Goal: Find specific page/section: Find specific page/section

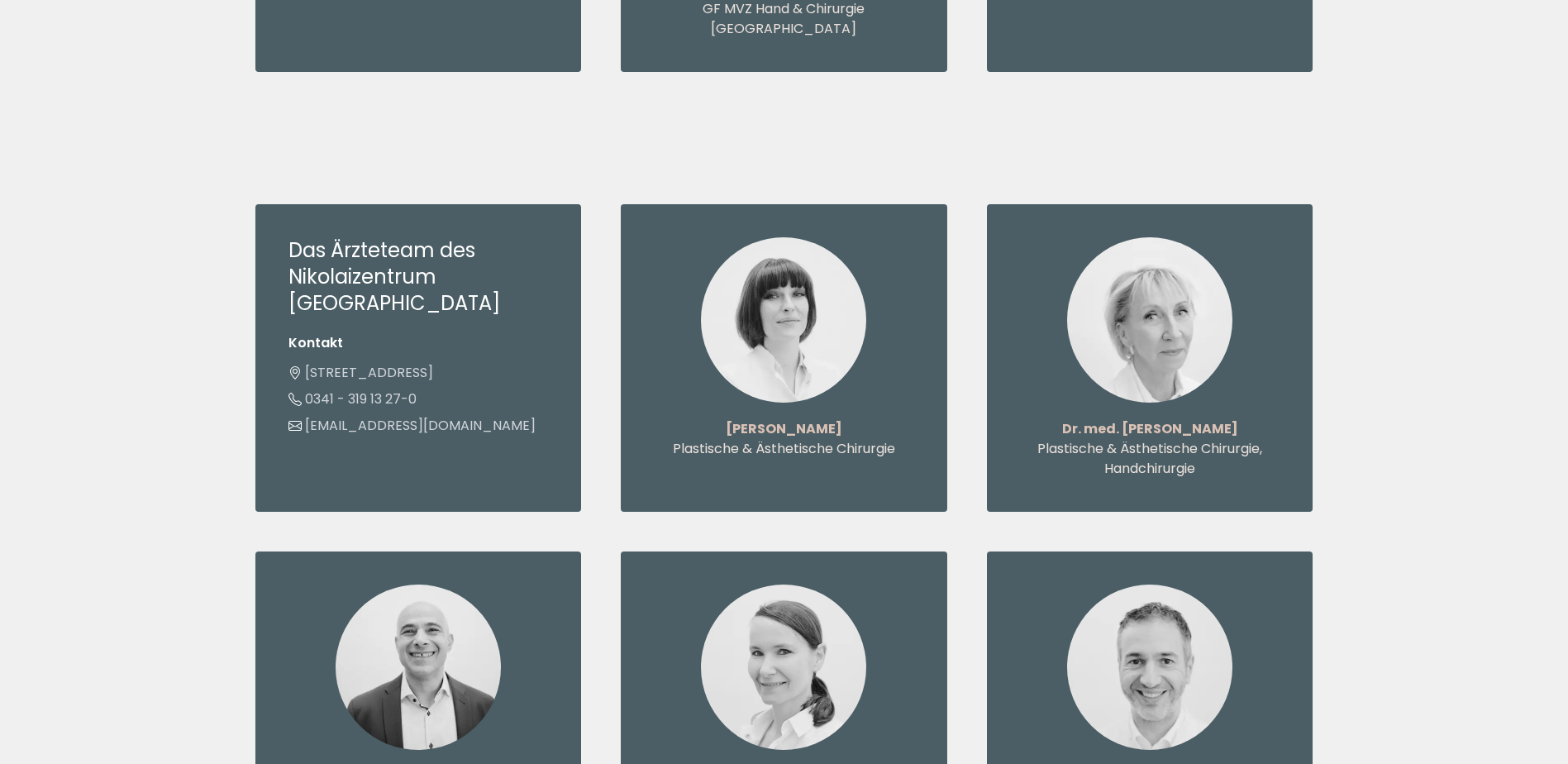
scroll to position [1735, 0]
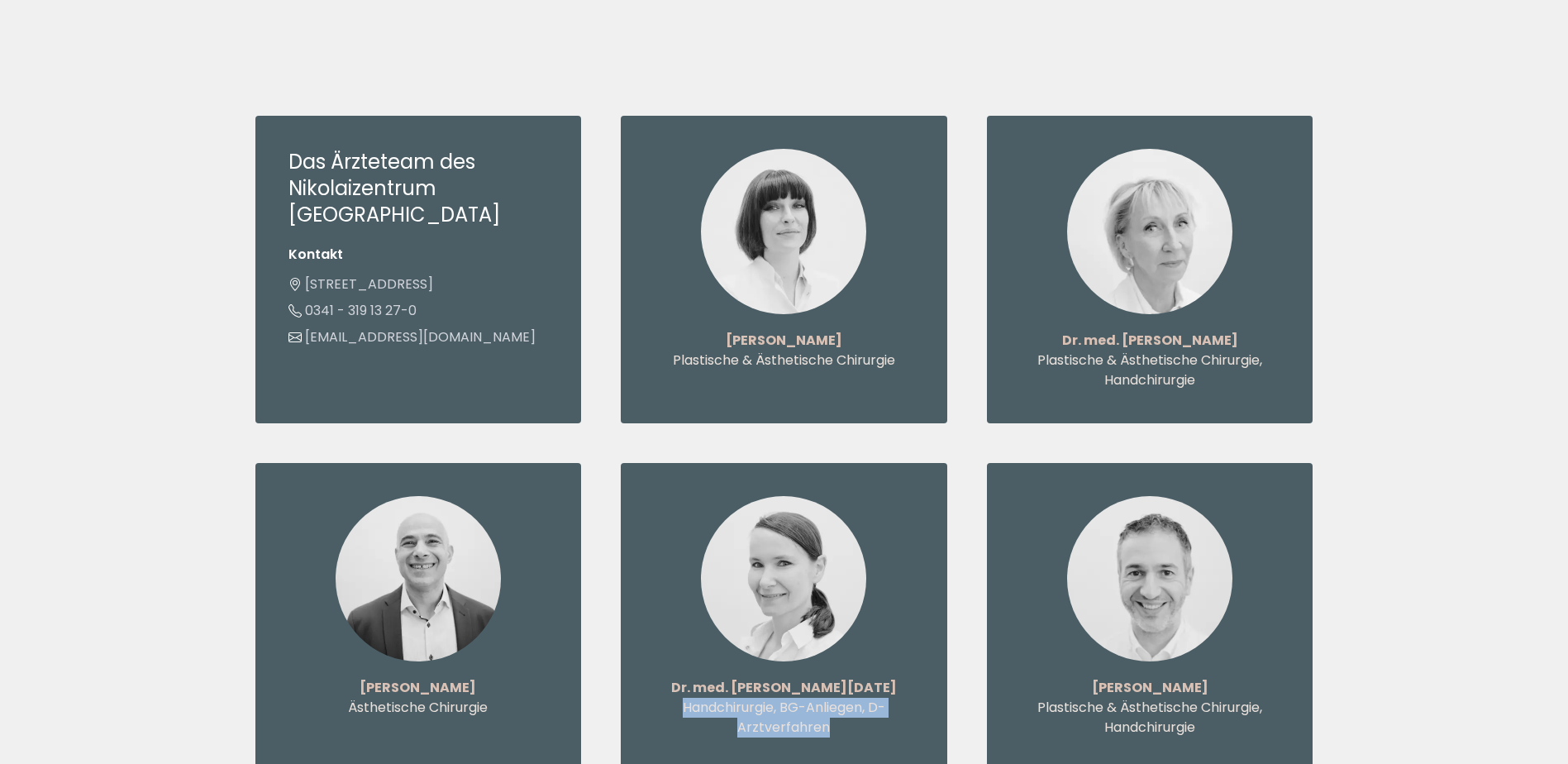
drag, startPoint x: 874, startPoint y: 691, endPoint x: 684, endPoint y: 647, distance: 195.0
click at [684, 647] on div "Dr. med. [PERSON_NAME][DATE] Handchirurgie, BG-Anliegen, D-Arztverfahren" at bounding box center [783, 616] width 326 height 307
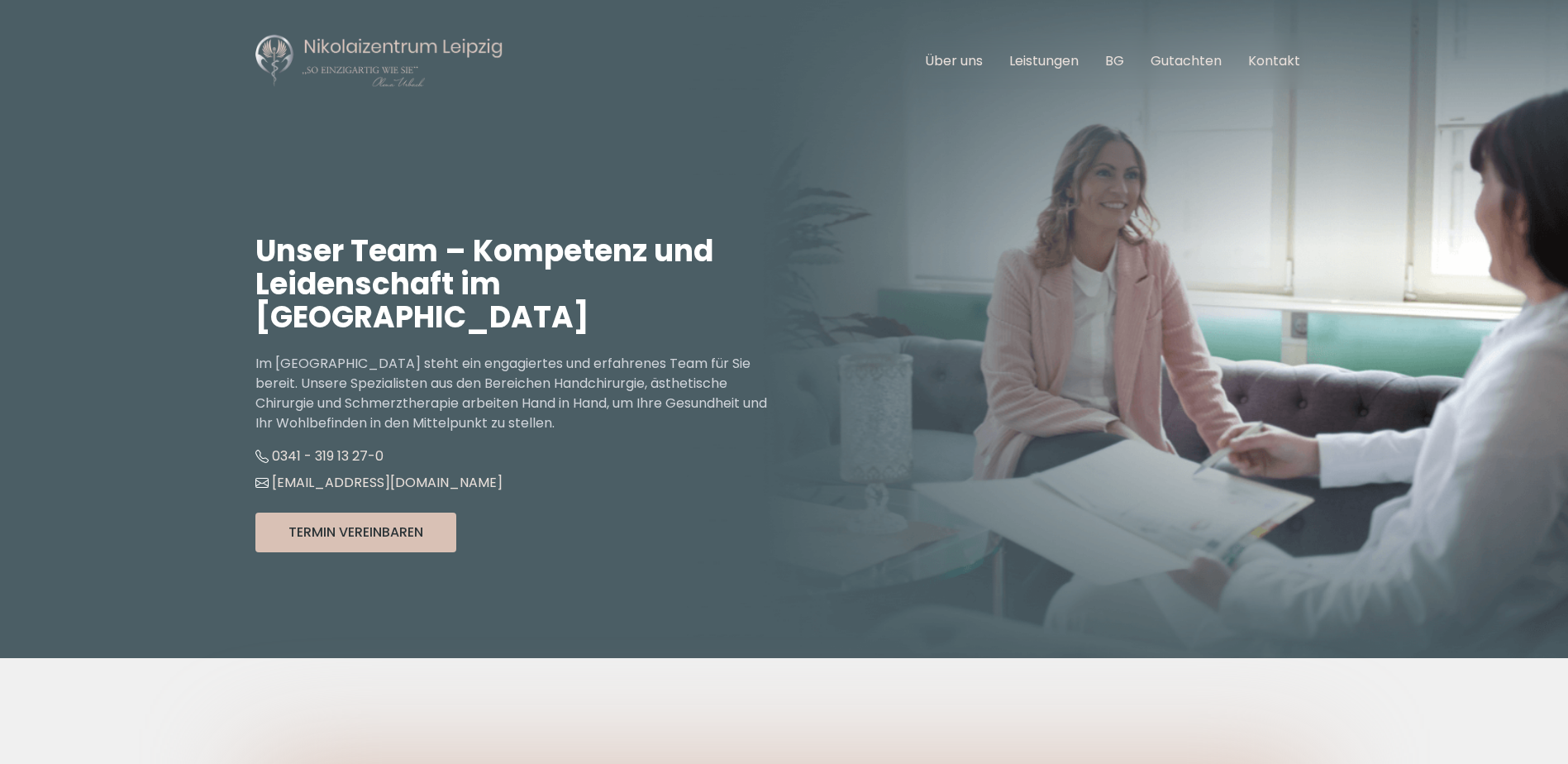
scroll to position [0, 0]
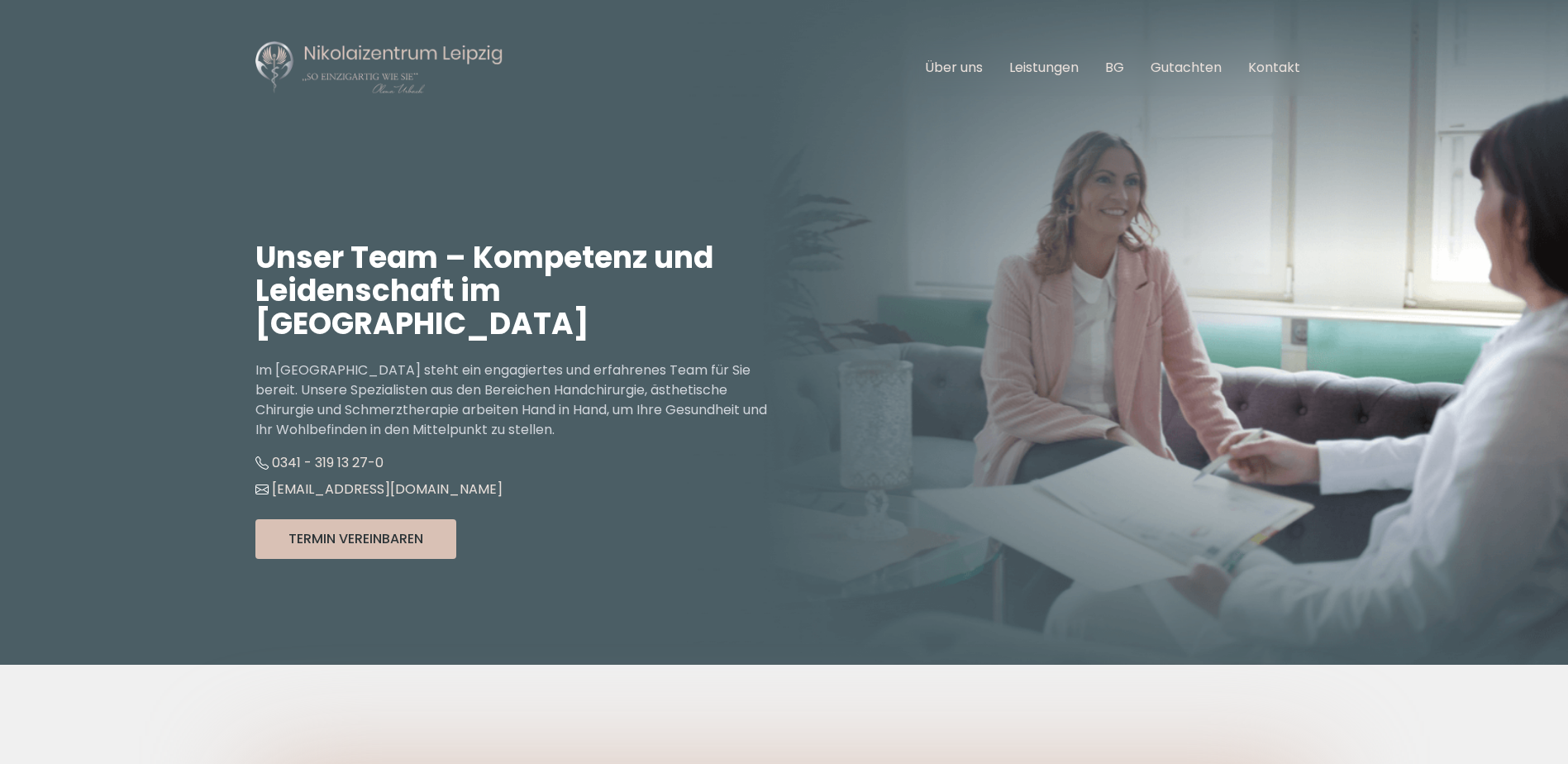
click at [89, 567] on header "Hauptnavigation öffnen Über uns Leistungen BG Gutachten Kontakt Unser Team – Ko…" at bounding box center [784, 332] width 1568 height 665
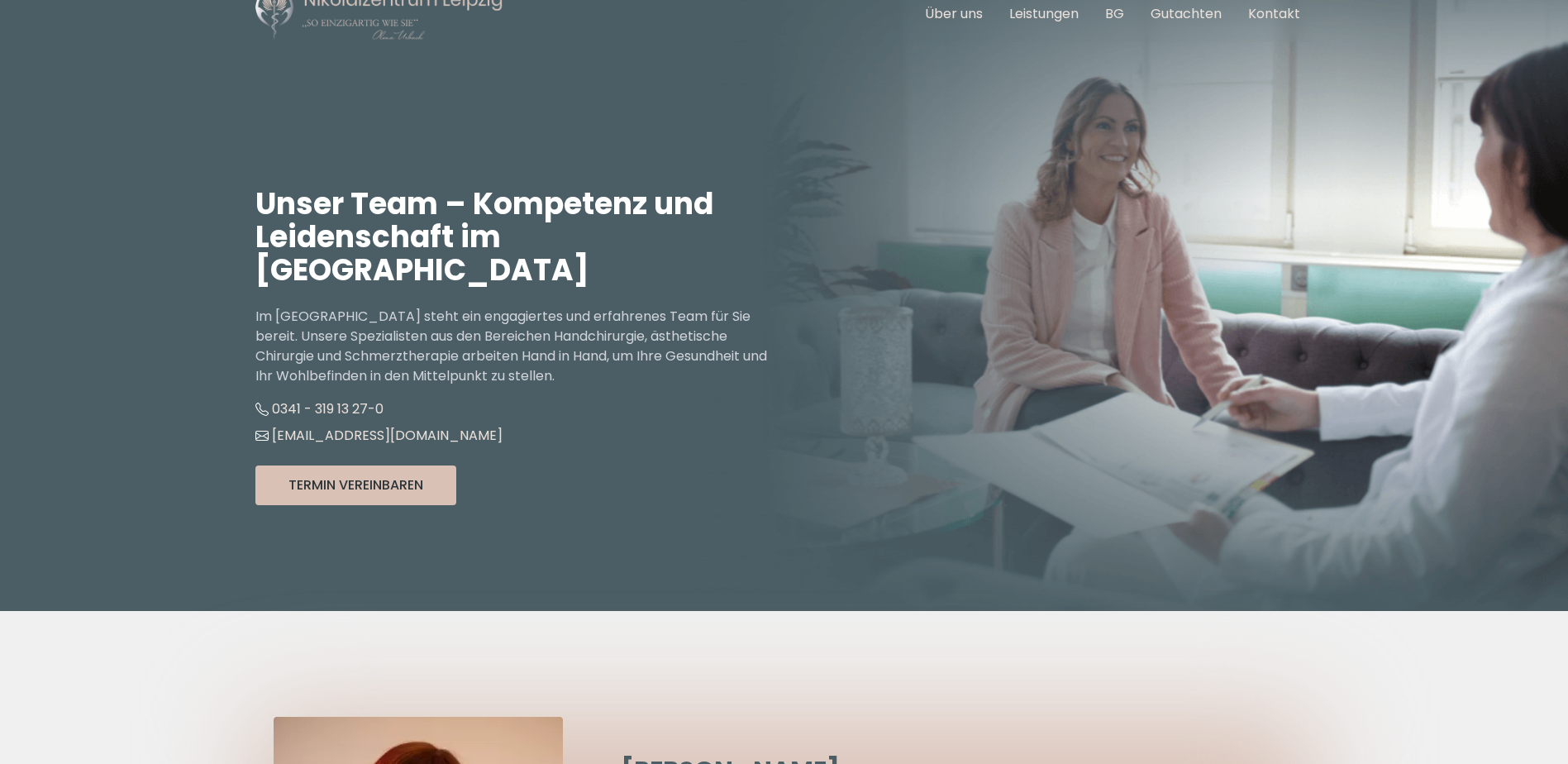
scroll to position [82, 0]
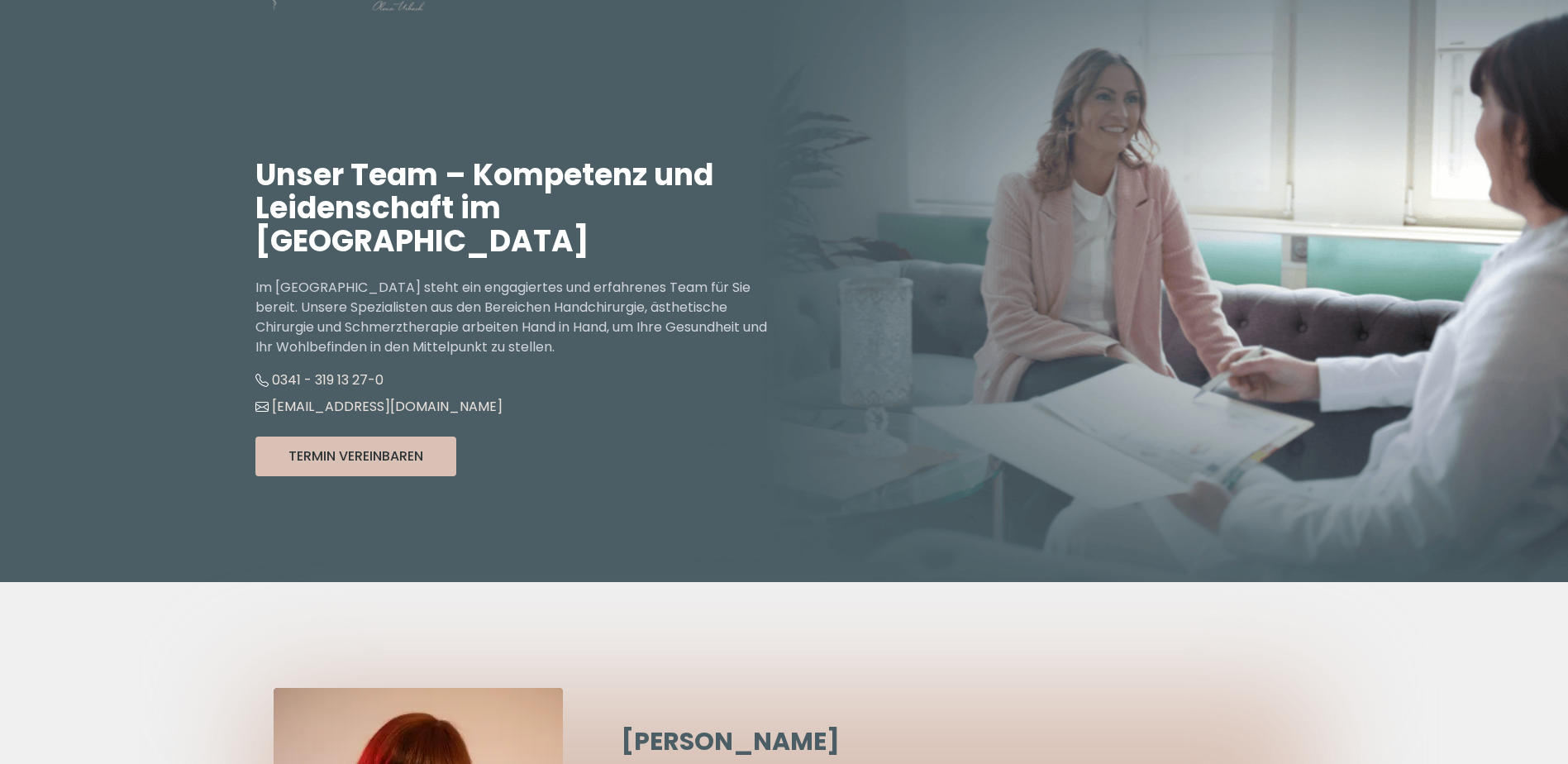
drag, startPoint x: 1016, startPoint y: 152, endPoint x: 1098, endPoint y: 19, distance: 156.2
click at [1016, 152] on div "Unser Team – Kompetenz und Leidenschaft im Nikolaizentrum Im [GEOGRAPHIC_DATA] …" at bounding box center [785, 317] width 1059 height 529
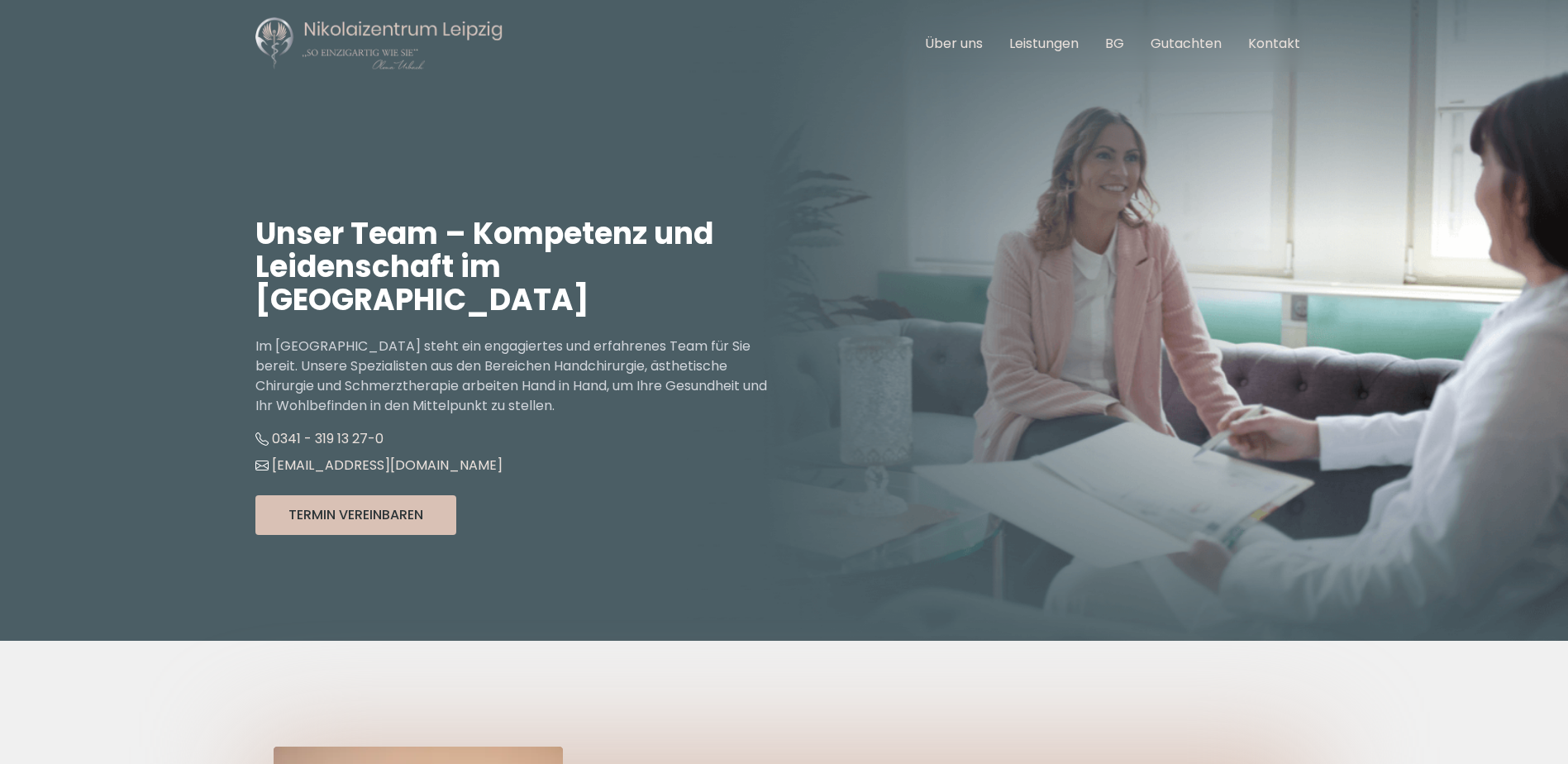
scroll to position [0, 0]
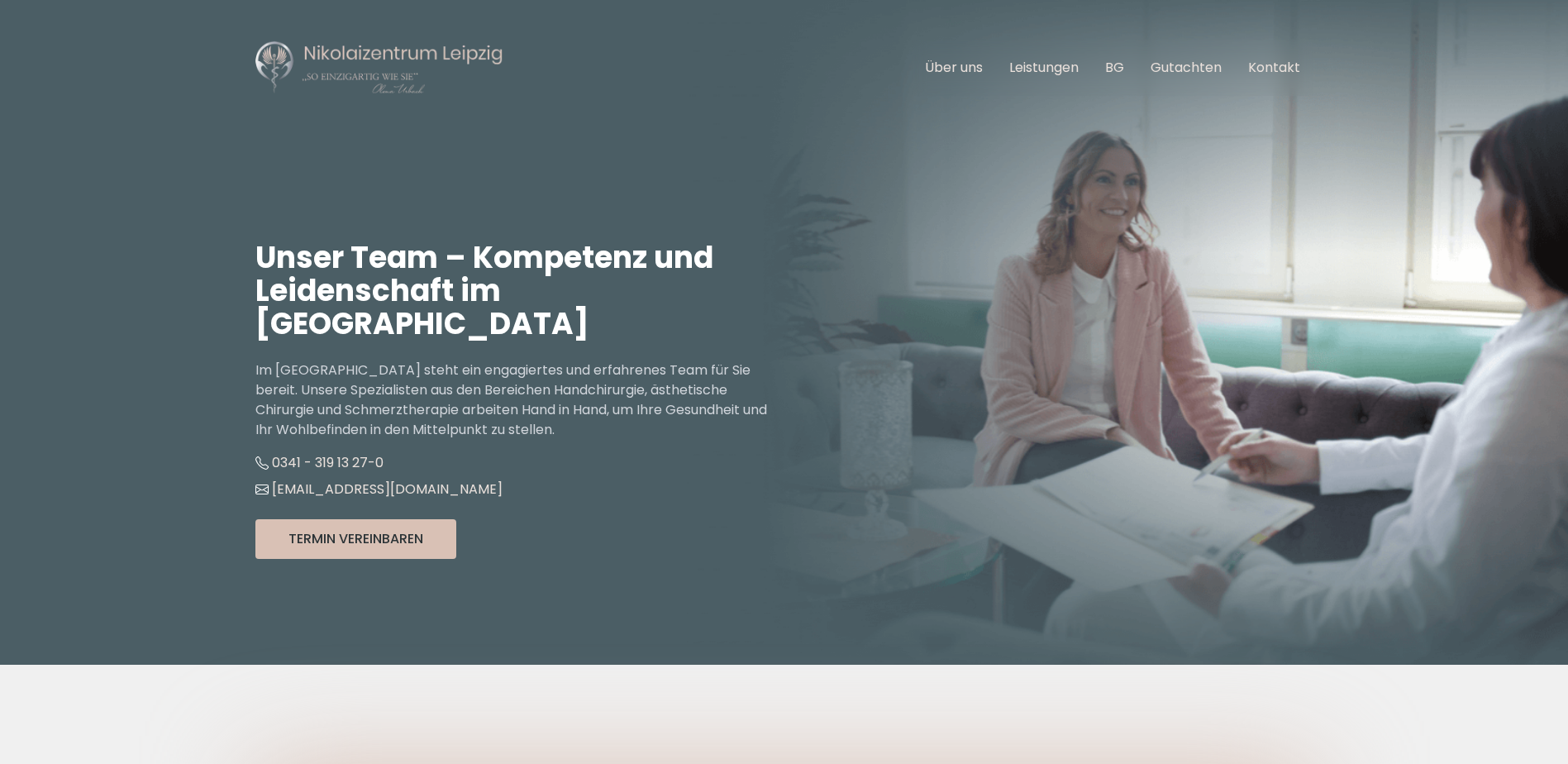
click at [15, 425] on header "Hauptnavigation öffnen Über uns Leistungen BG Gutachten Kontakt Unser Team – Ko…" at bounding box center [784, 332] width 1568 height 665
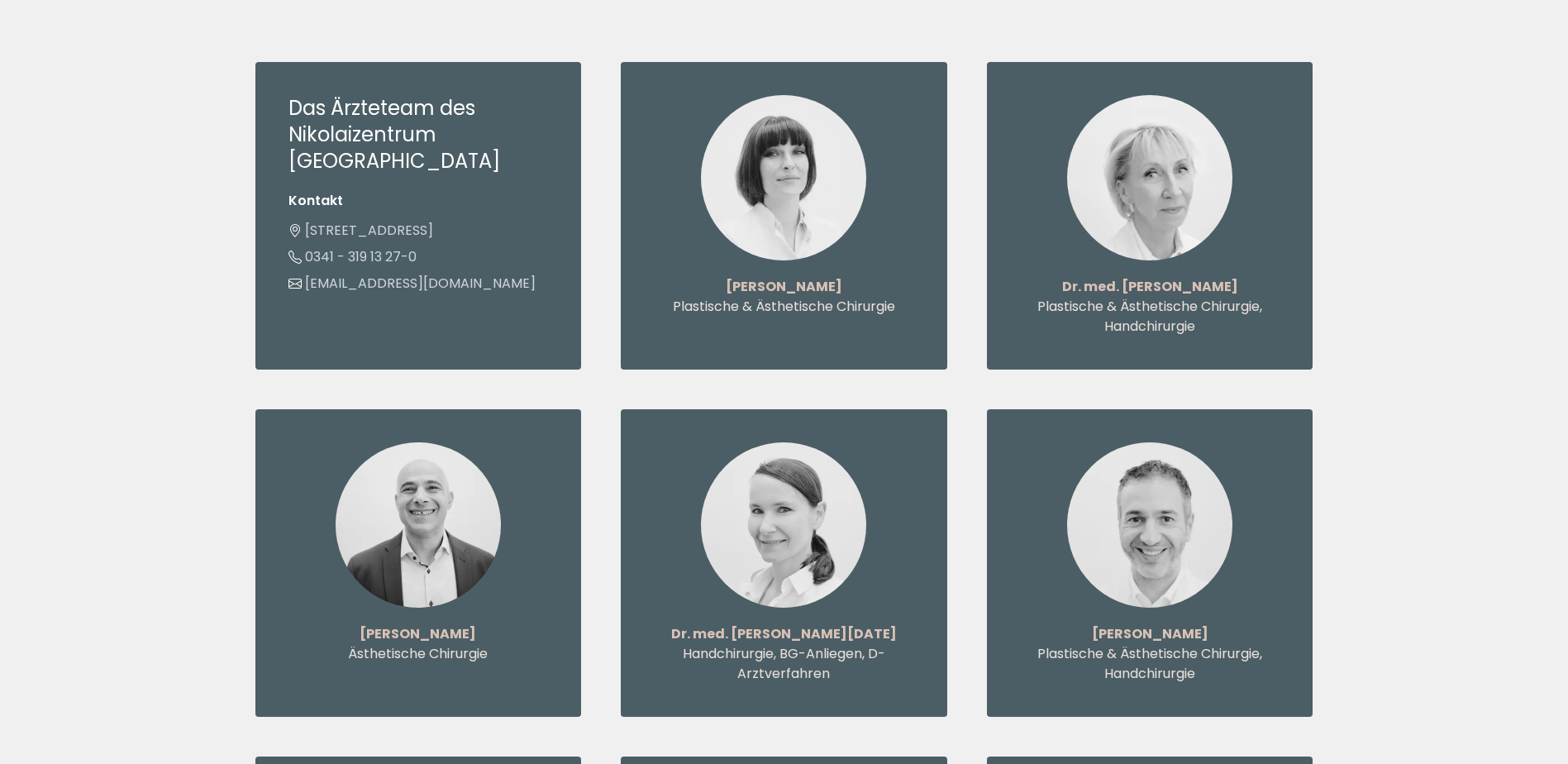
scroll to position [1901, 0]
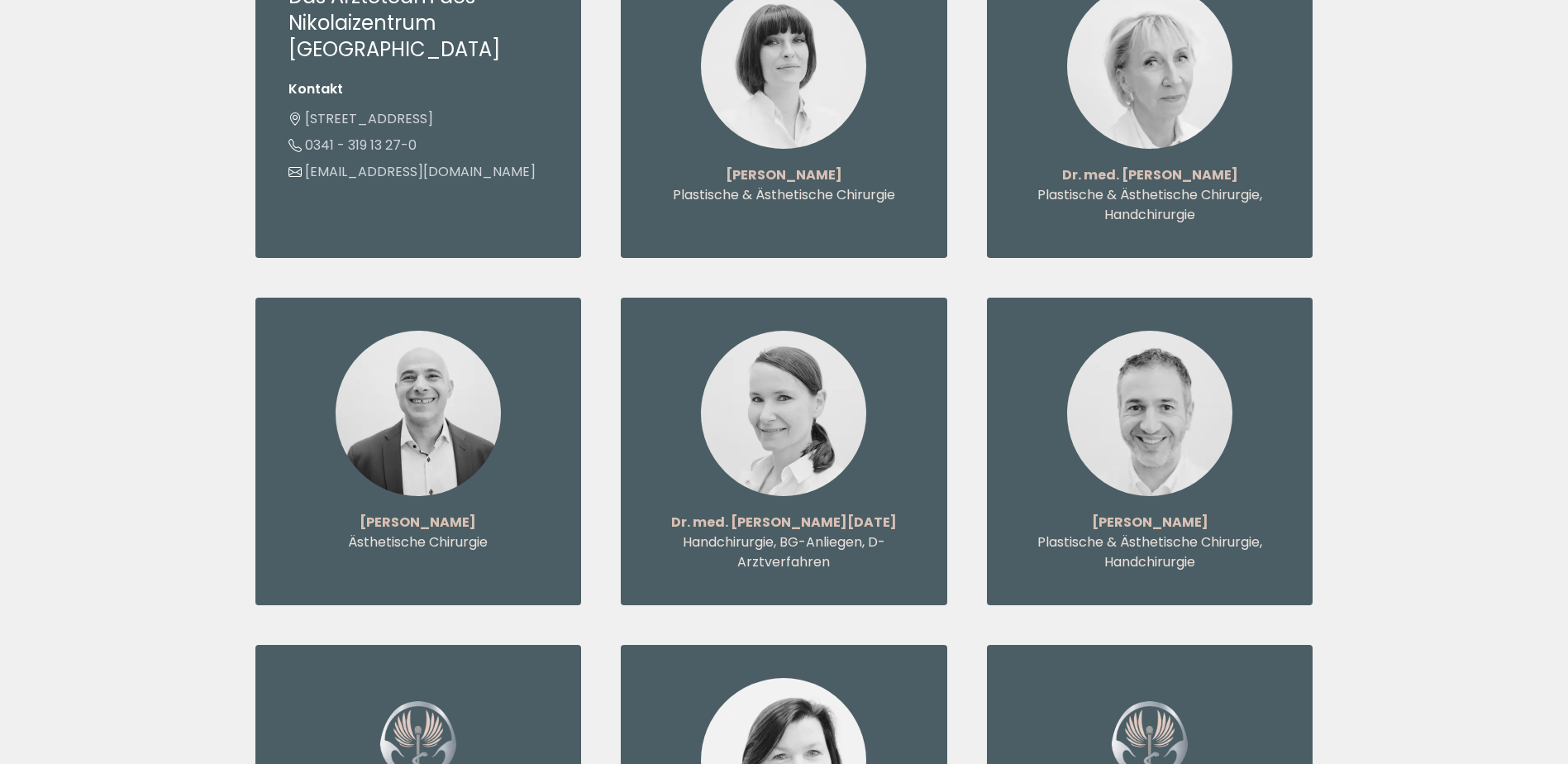
click at [815, 393] on img at bounding box center [783, 413] width 166 height 165
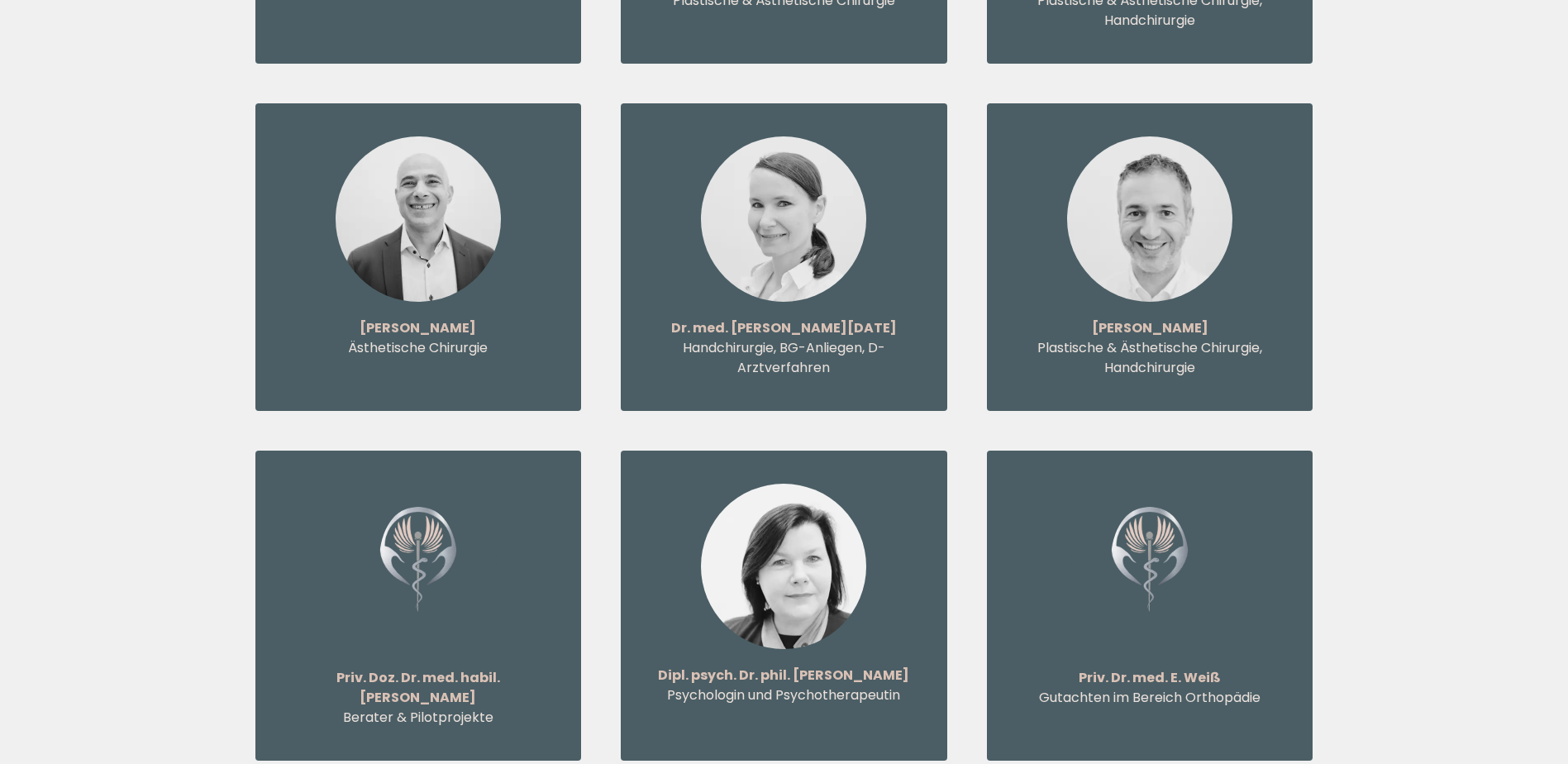
scroll to position [2066, 0]
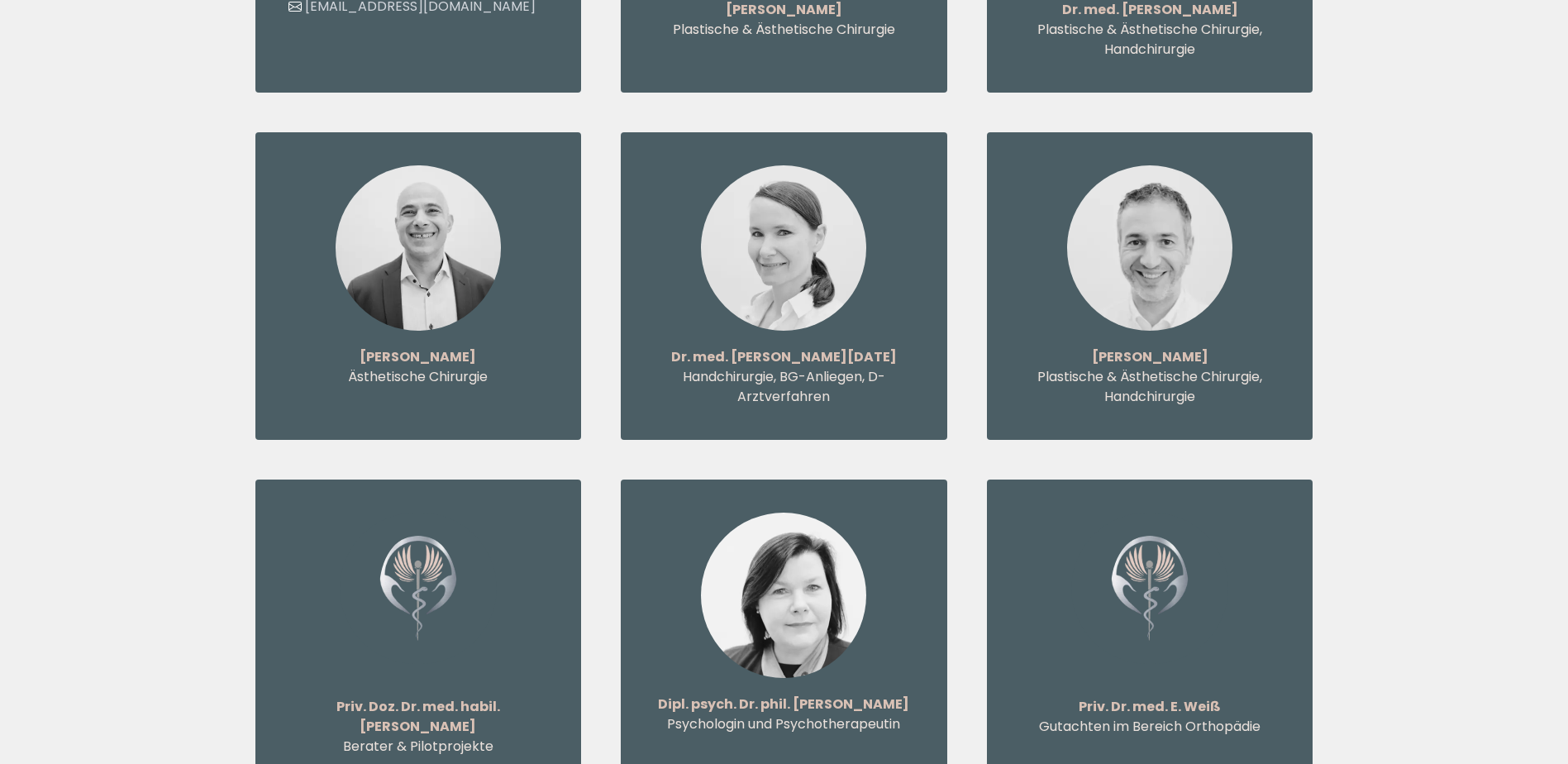
click at [764, 367] on p "Handchirurgie, BG-Anliegen, D-Arztverfahren" at bounding box center [784, 386] width 261 height 40
drag, startPoint x: 764, startPoint y: 319, endPoint x: 714, endPoint y: 264, distance: 74.3
click at [714, 264] on picture at bounding box center [784, 248] width 261 height 165
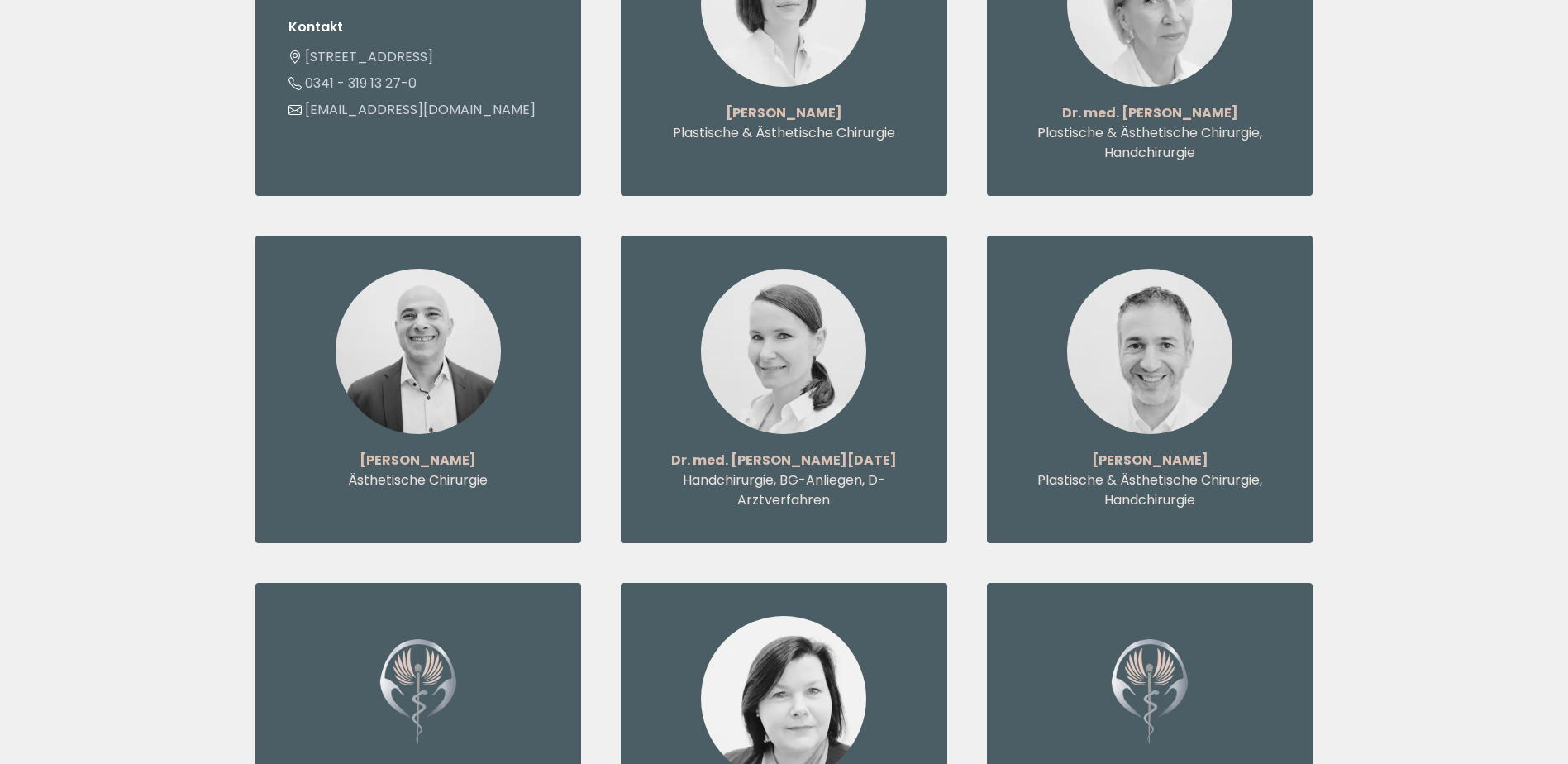
scroll to position [1984, 0]
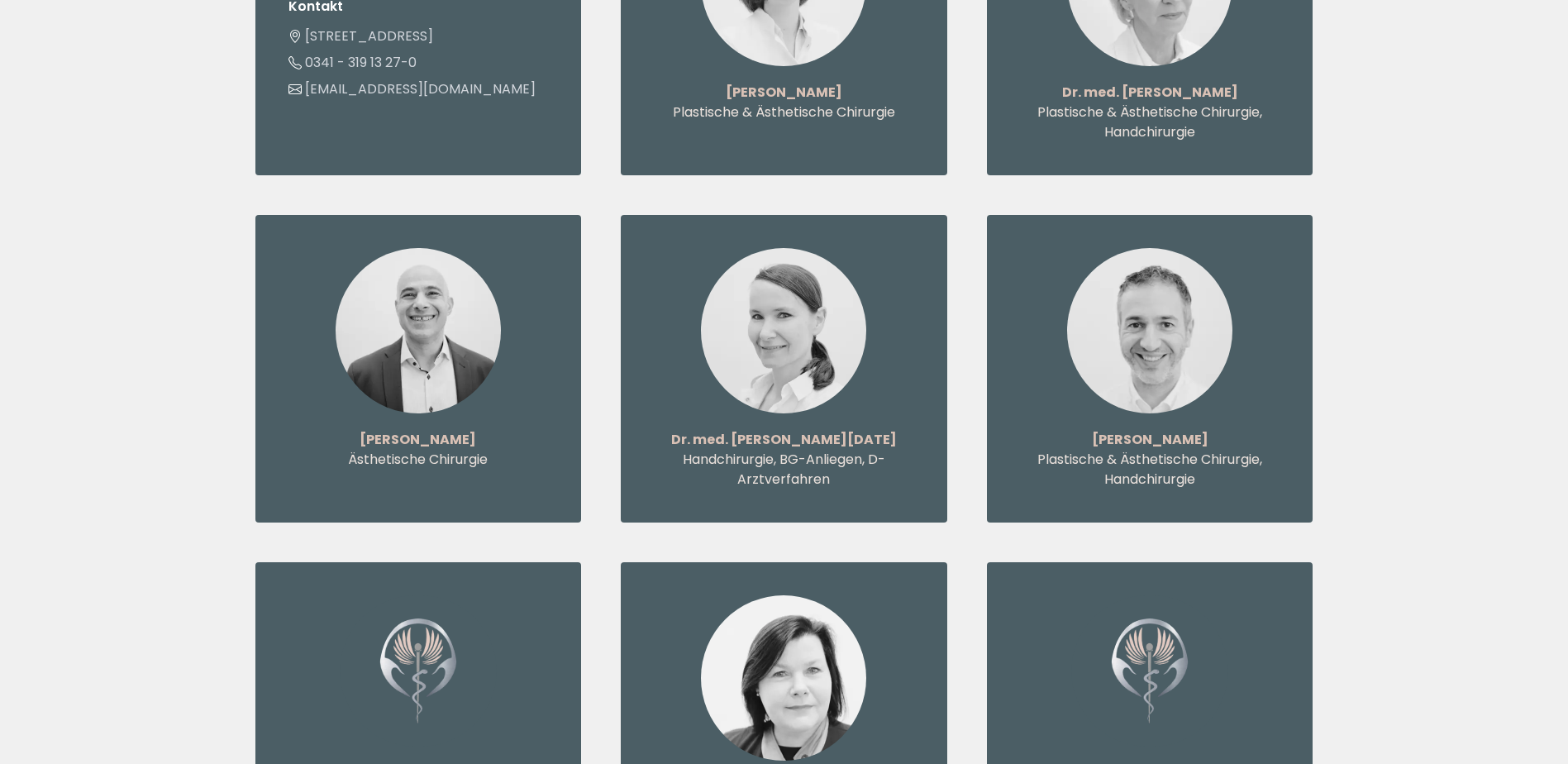
click at [764, 450] on p "Handchirurgie, BG-Anliegen, D-Arztverfahren" at bounding box center [784, 470] width 261 height 40
